Goal: Transaction & Acquisition: Purchase product/service

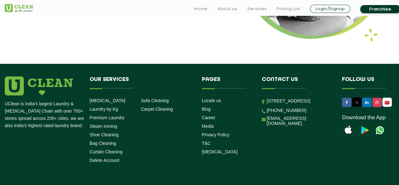
scroll to position [883, 0]
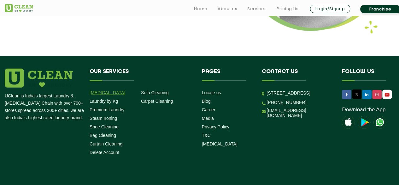
click at [105, 90] on link "[MEDICAL_DATA]" at bounding box center [108, 92] width 36 height 5
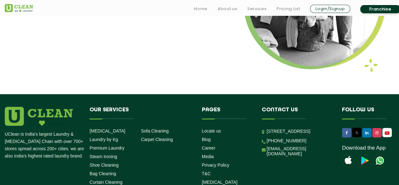
scroll to position [883, 0]
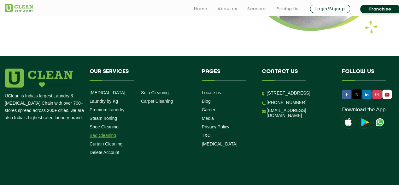
click at [110, 132] on link "Bag Cleaning" at bounding box center [103, 134] width 26 height 5
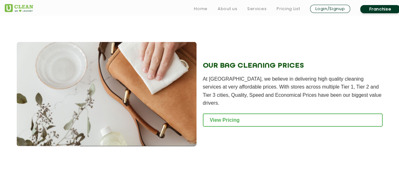
scroll to position [643, 0]
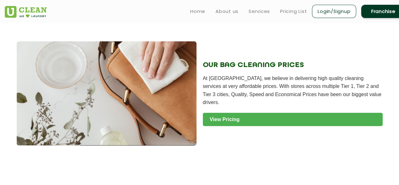
click at [237, 121] on link "View Pricing" at bounding box center [293, 119] width 180 height 13
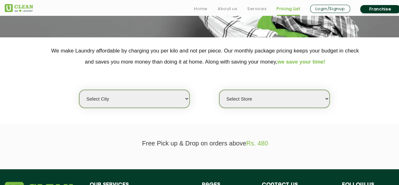
scroll to position [109, 0]
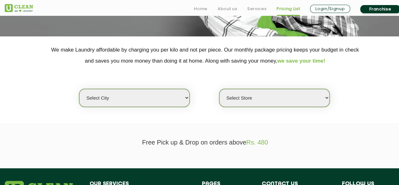
click at [182, 98] on select "Select city [GEOGRAPHIC_DATA] [GEOGRAPHIC_DATA] [GEOGRAPHIC_DATA] [GEOGRAPHIC_D…" at bounding box center [134, 98] width 110 height 18
select select "2"
click at [79, 89] on select "Select city [GEOGRAPHIC_DATA] [GEOGRAPHIC_DATA] [GEOGRAPHIC_DATA] [GEOGRAPHIC_D…" at bounding box center [134, 98] width 110 height 18
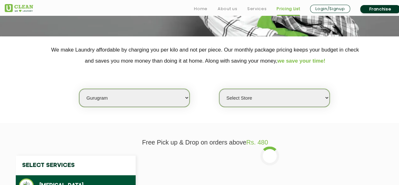
click at [253, 103] on select "Select Store [GEOGRAPHIC_DATA] Sector 66 [GEOGRAPHIC_DATA] Phase [GEOGRAPHIC_DA…" at bounding box center [274, 98] width 110 height 18
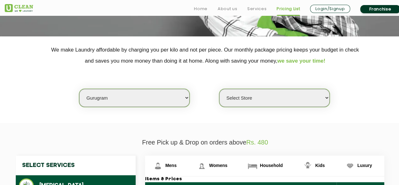
select select "517"
click at [219, 89] on select "Select Store [GEOGRAPHIC_DATA] Sector 66 [GEOGRAPHIC_DATA] Phase [GEOGRAPHIC_DA…" at bounding box center [274, 98] width 110 height 18
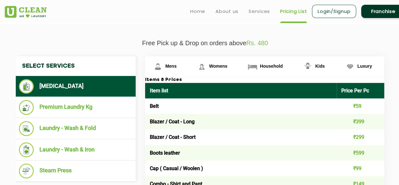
scroll to position [208, 0]
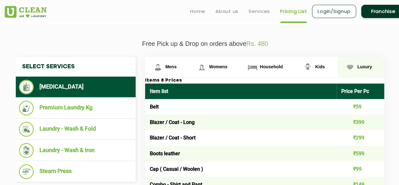
click at [177, 68] on span "Luxury" at bounding box center [170, 66] width 11 height 5
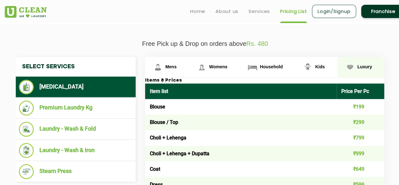
click at [368, 64] on span "Luxury" at bounding box center [364, 66] width 15 height 5
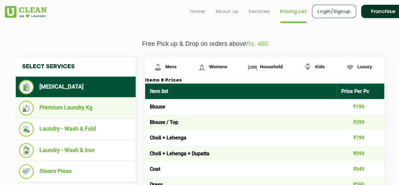
click at [79, 106] on li "Premium Laundry Kg" at bounding box center [76, 107] width 114 height 15
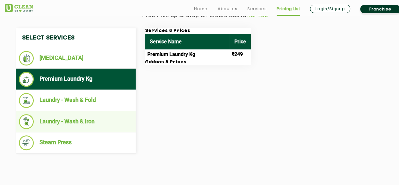
scroll to position [238, 0]
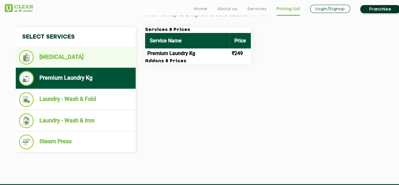
click at [70, 57] on li "[MEDICAL_DATA]" at bounding box center [76, 57] width 114 height 15
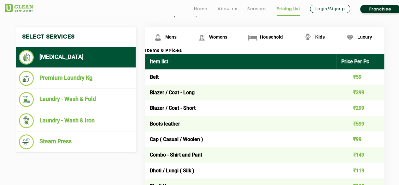
click at [163, 74] on td "Belt" at bounding box center [240, 76] width 191 height 15
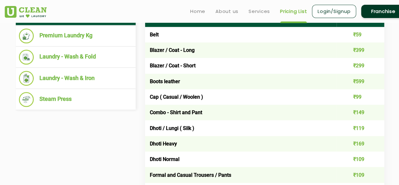
scroll to position [270, 0]
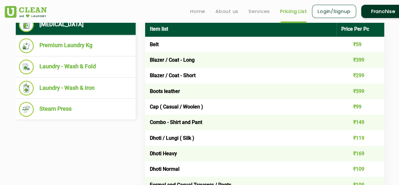
click at [171, 88] on td "Boots leather" at bounding box center [240, 90] width 191 height 15
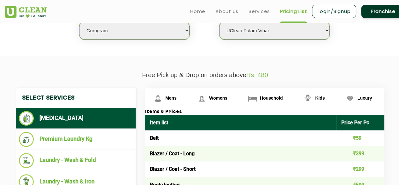
scroll to position [0, 0]
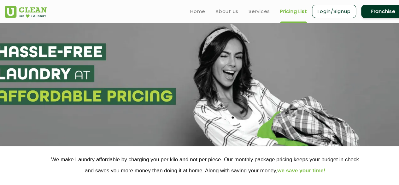
click at [332, 15] on link "Login/Signup" at bounding box center [334, 11] width 44 height 13
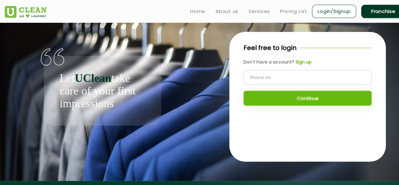
click at [287, 78] on input "tel" at bounding box center [308, 77] width 128 height 14
type input "8894289686"
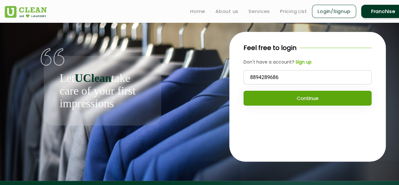
click at [295, 101] on button "Continue" at bounding box center [308, 98] width 128 height 15
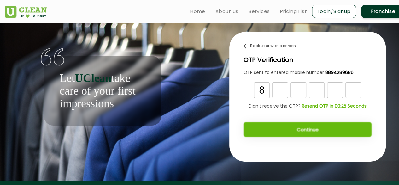
type input "8"
type input "0"
type input "3"
type input "4"
type input "1"
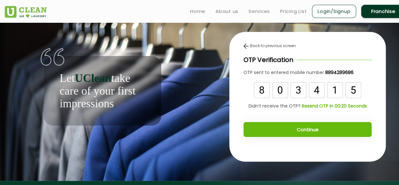
type input "5"
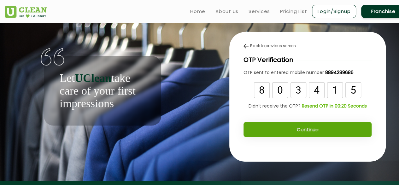
click at [311, 132] on button "Continue" at bounding box center [308, 129] width 128 height 15
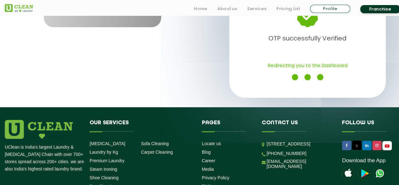
scroll to position [99, 0]
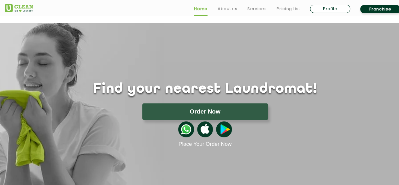
scroll to position [61, 0]
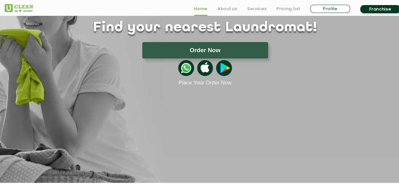
click at [182, 67] on img at bounding box center [186, 68] width 16 height 16
